Goal: Task Accomplishment & Management: Use online tool/utility

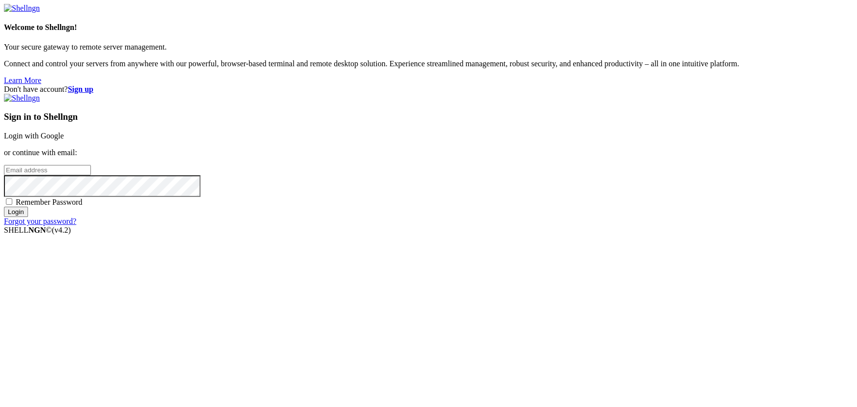
click at [64, 140] on link "Login with Google" at bounding box center [34, 136] width 60 height 8
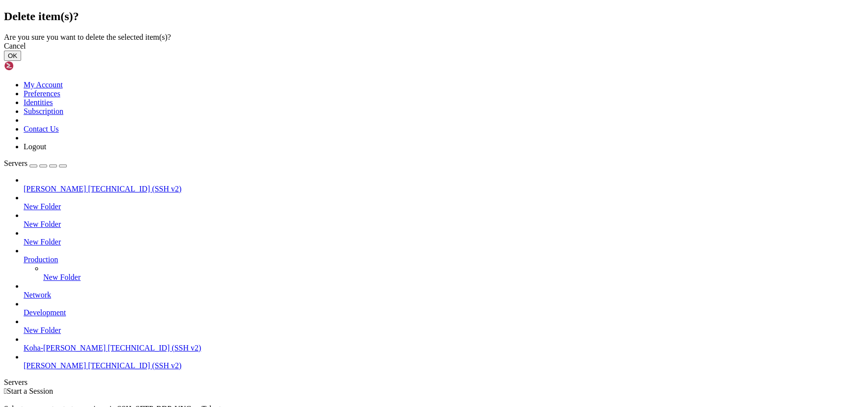
click at [21, 61] on button "OK" at bounding box center [12, 56] width 17 height 10
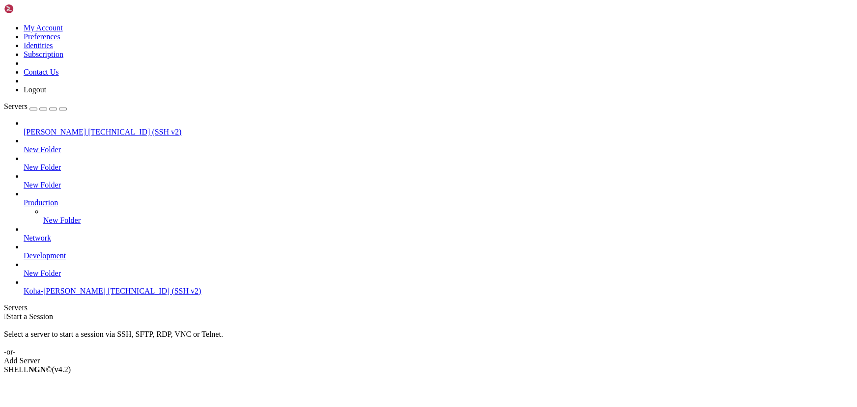
click at [108, 295] on span "[TECHNICAL_ID] (SSH v2)" at bounding box center [154, 291] width 93 height 8
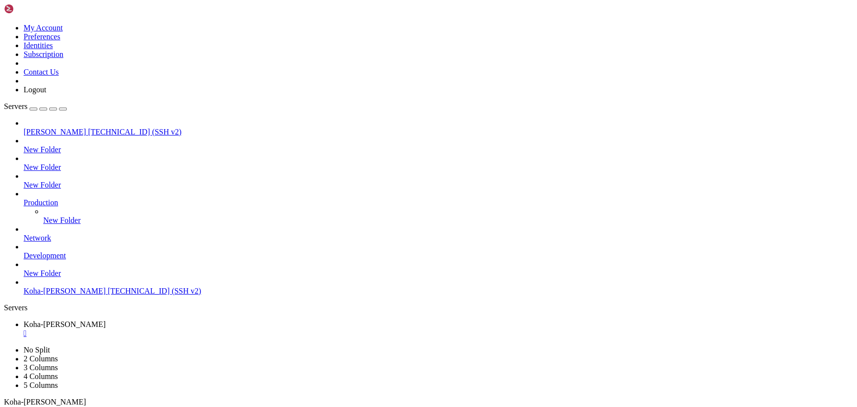
drag, startPoint x: 127, startPoint y: 664, endPoint x: 90, endPoint y: 654, distance: 37.8
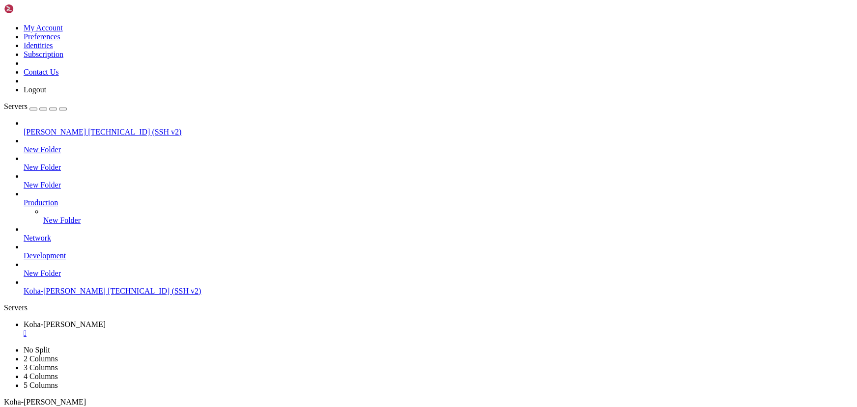
drag, startPoint x: 181, startPoint y: 717, endPoint x: 169, endPoint y: 742, distance: 27.5
drag, startPoint x: 190, startPoint y: 677, endPoint x: 42, endPoint y: 637, distance: 153.2
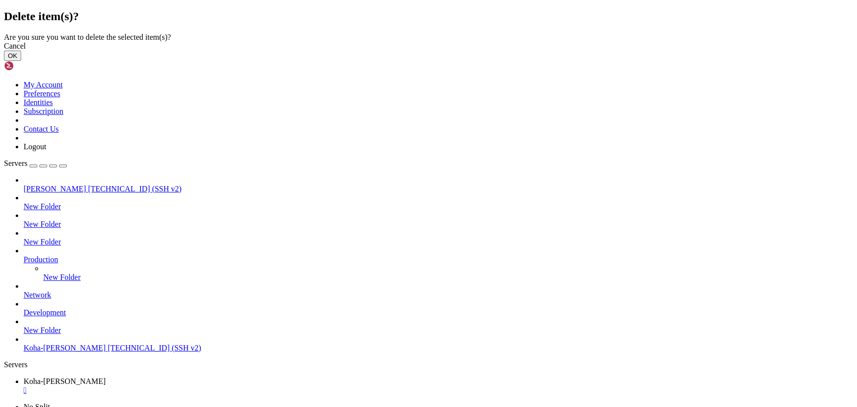
click at [21, 61] on button "OK" at bounding box center [12, 56] width 17 height 10
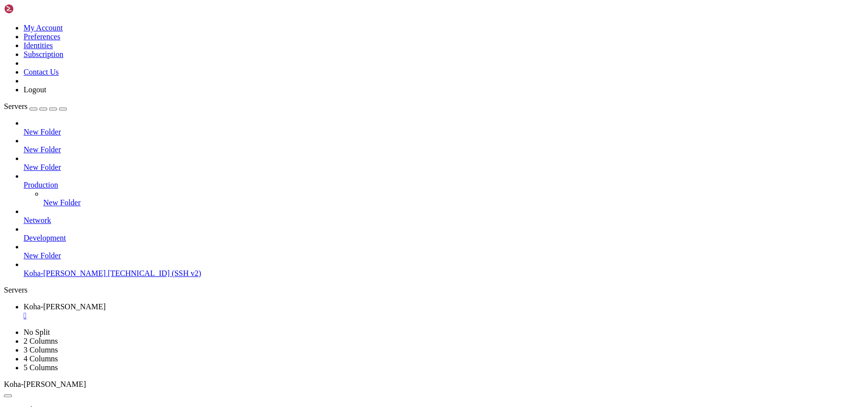
click at [33, 109] on div "button" at bounding box center [33, 109] width 0 height 0
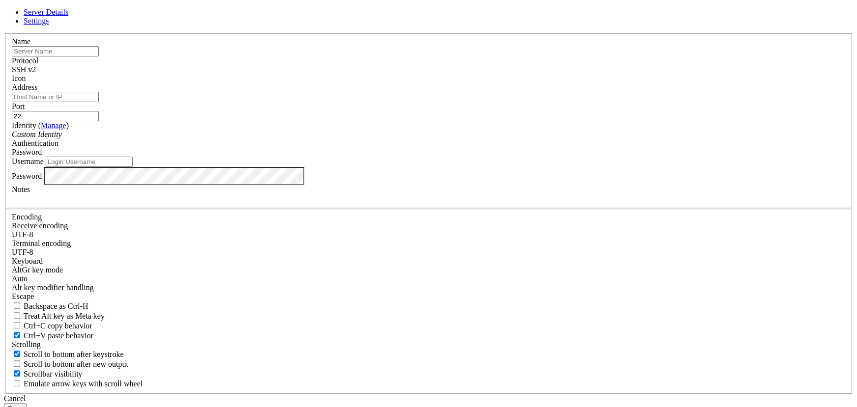
click at [99, 57] on input "text" at bounding box center [55, 51] width 87 height 10
click at [486, 395] on div "Cancel" at bounding box center [428, 399] width 849 height 9
